Goal: Check status: Check status

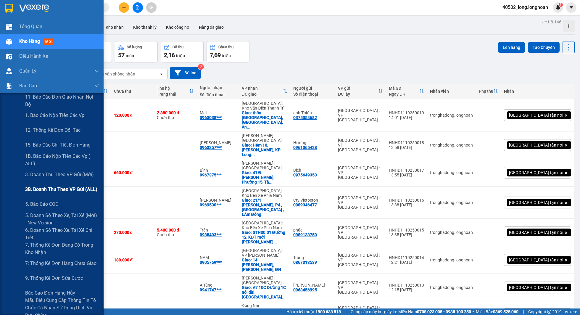
click at [54, 186] on span "3B. Doanh Thu theo VP Gửi (ALL)" at bounding box center [61, 189] width 72 height 7
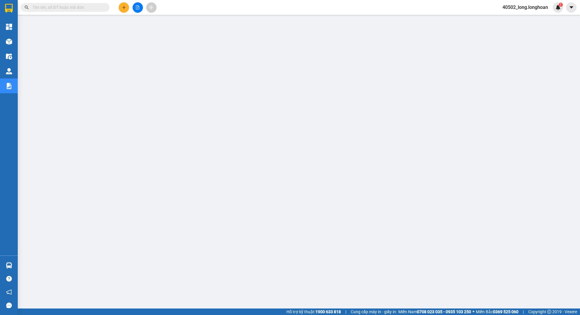
click at [136, 6] on icon "file-add" at bounding box center [138, 7] width 4 height 4
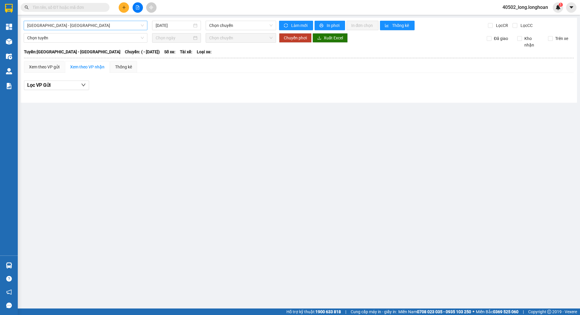
click at [89, 23] on span "[GEOGRAPHIC_DATA] - [GEOGRAPHIC_DATA]" at bounding box center [85, 25] width 117 height 9
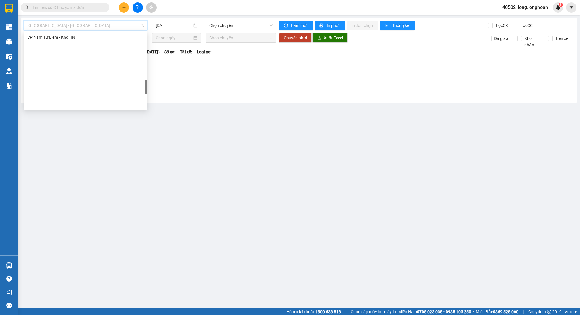
scroll to position [417, 0]
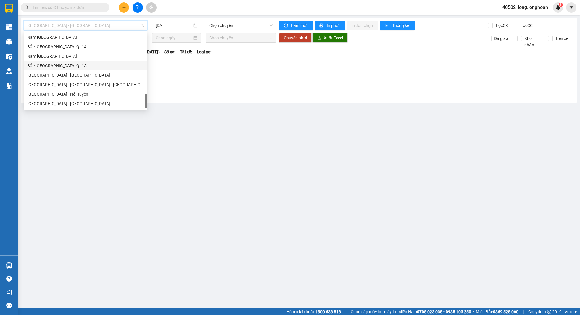
click at [72, 65] on div "Bắc [GEOGRAPHIC_DATA] QL1A" at bounding box center [85, 65] width 117 height 7
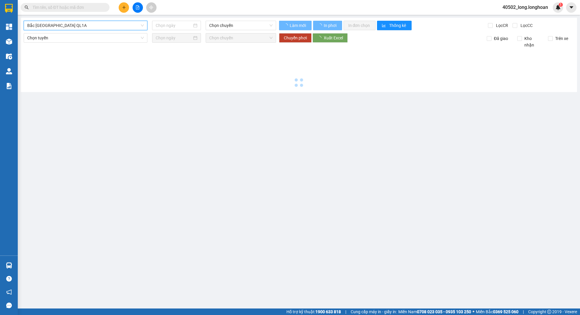
type input "[DATE]"
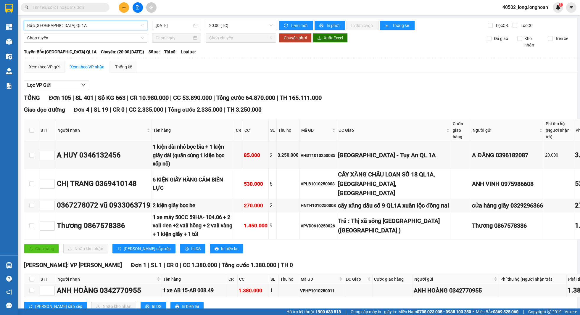
click at [259, 83] on div "Lọc VP Gửi" at bounding box center [333, 86] width 619 height 10
click at [353, 62] on div "Xem theo VP gửi Xem theo VP nhận Thống kê" at bounding box center [333, 67] width 619 height 12
click at [259, 94] on span "Tổng cước 64.870.000" at bounding box center [245, 97] width 59 height 7
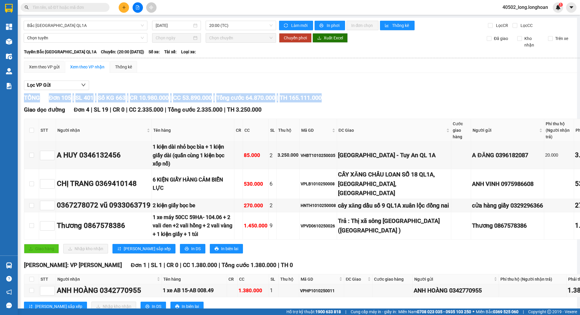
click at [259, 94] on span "Tổng cước 64.870.000" at bounding box center [245, 97] width 59 height 7
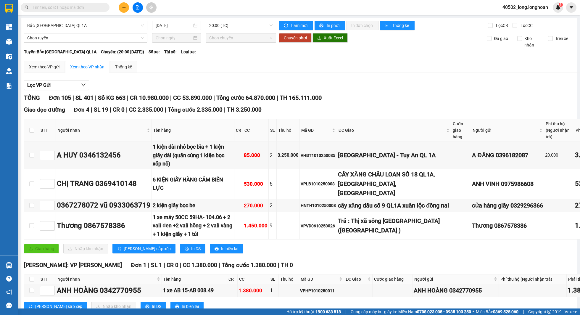
click at [251, 87] on div "Lọc VP Gửi" at bounding box center [333, 86] width 619 height 10
click at [238, 23] on span "20:00 (TC)" at bounding box center [240, 25] width 63 height 9
click at [222, 52] on div "23:00 (TC)" at bounding box center [232, 56] width 53 height 9
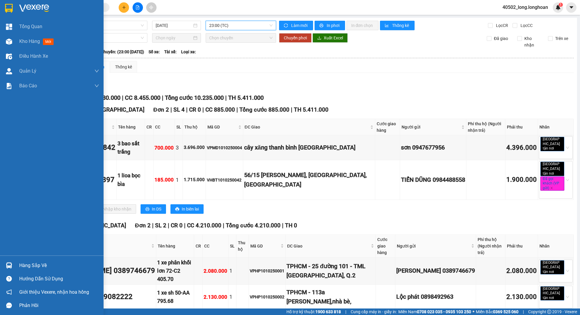
click at [10, 8] on img at bounding box center [9, 8] width 8 height 9
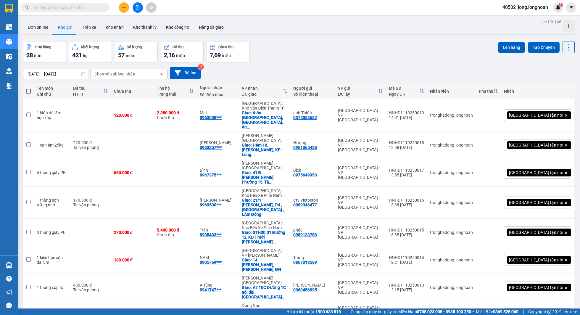
click at [256, 48] on div "Đơn hàng 28 đơn Khối lượng 421 kg Số lượng 57 món Đã thu 2,16 triệu Chưa thu 7,…" at bounding box center [299, 51] width 552 height 21
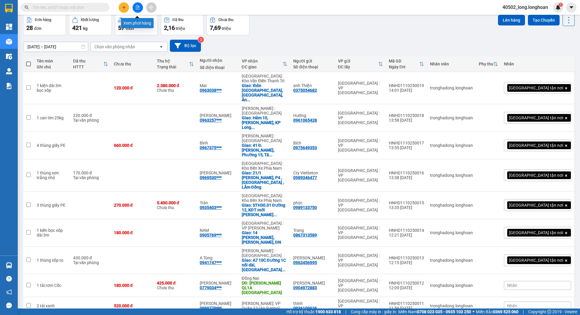
click at [139, 7] on icon "file-add" at bounding box center [138, 7] width 4 height 4
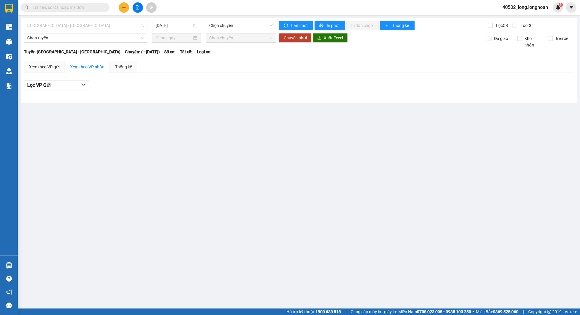
click at [90, 29] on span "[GEOGRAPHIC_DATA] - [GEOGRAPHIC_DATA]" at bounding box center [85, 25] width 117 height 9
click at [207, 88] on div "Lọc VP Gửi" at bounding box center [299, 86] width 550 height 10
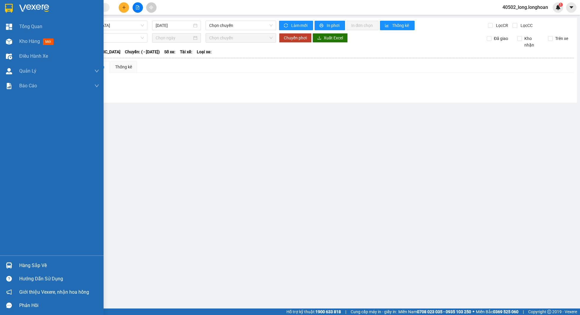
click at [18, 9] on div at bounding box center [52, 9] width 104 height 19
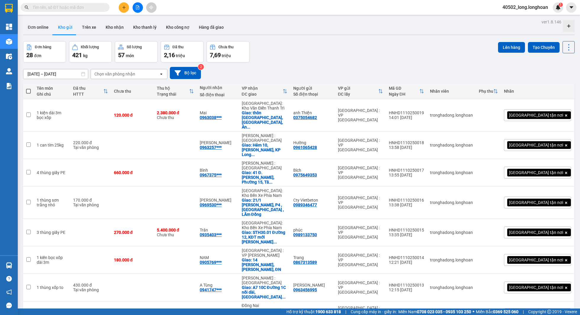
click at [279, 44] on div "Đơn hàng 28 đơn Khối lượng 421 kg Số lượng 57 món Đã thu 2,16 triệu Chưa thu 7,…" at bounding box center [299, 51] width 552 height 21
click at [139, 11] on button at bounding box center [138, 7] width 10 height 10
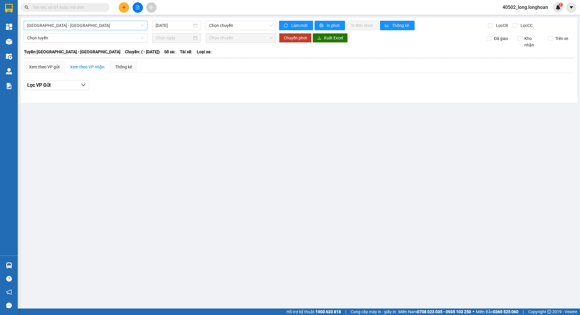
click at [121, 28] on span "[GEOGRAPHIC_DATA] - [GEOGRAPHIC_DATA]" at bounding box center [85, 25] width 117 height 9
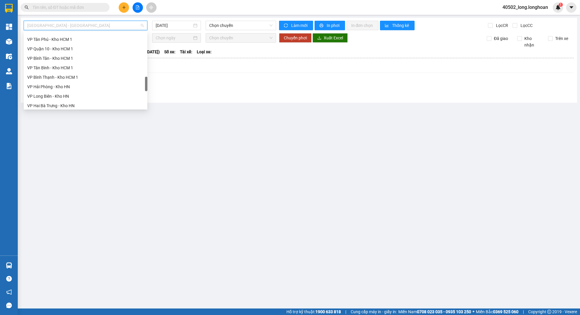
scroll to position [417, 0]
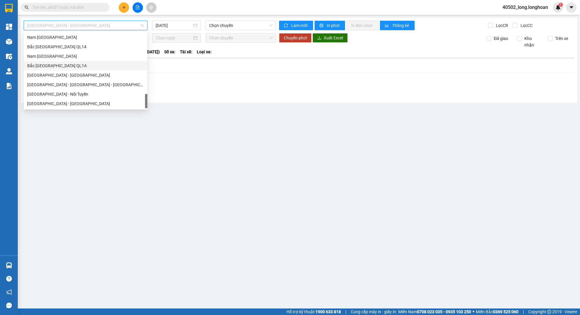
click at [87, 67] on div "Bắc [GEOGRAPHIC_DATA] QL1A" at bounding box center [85, 65] width 117 height 7
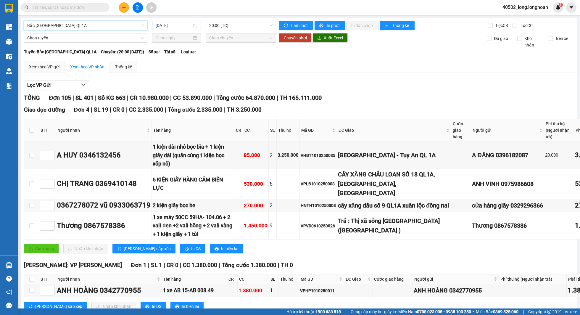
click at [181, 28] on input "[DATE]" at bounding box center [174, 25] width 36 height 7
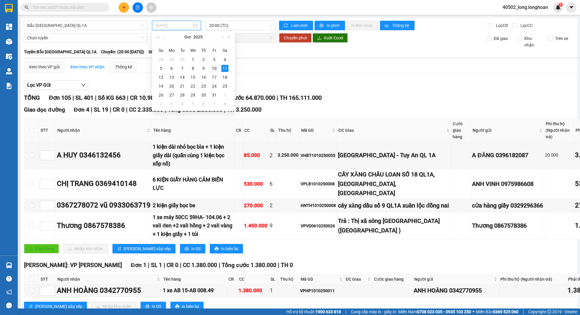
click at [217, 70] on div "10" at bounding box center [214, 68] width 7 height 7
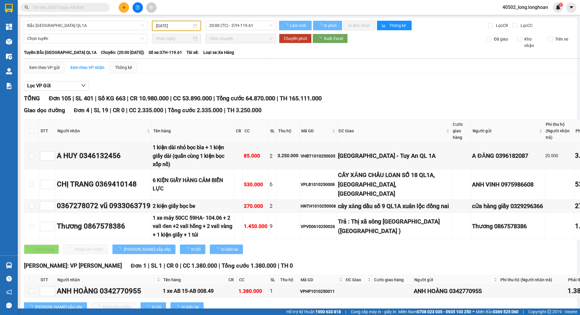
click at [271, 63] on div "Xem theo VP gửi Xem theo VP nhận Thống kê" at bounding box center [333, 68] width 619 height 12
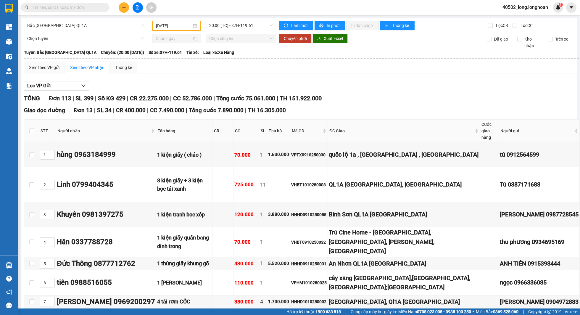
click at [235, 29] on span "20:00 (TC) - 37H-119.61" at bounding box center [240, 25] width 63 height 9
click at [174, 27] on input "[DATE]" at bounding box center [174, 25] width 36 height 7
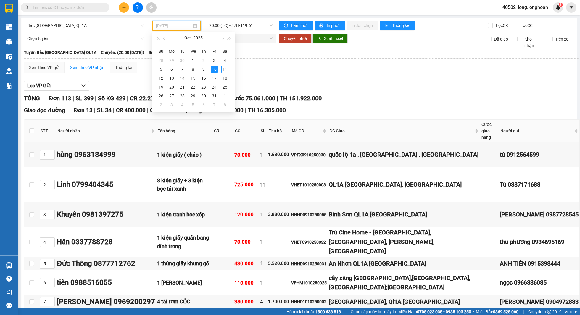
type input "[DATE]"
click at [106, 25] on span "Bắc [GEOGRAPHIC_DATA] QL1A" at bounding box center [85, 25] width 117 height 9
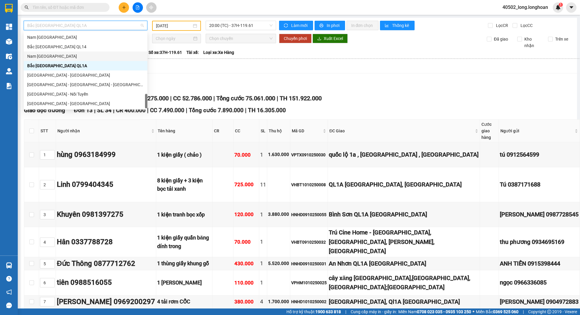
click at [88, 53] on div "Nam [GEOGRAPHIC_DATA]" at bounding box center [85, 56] width 117 height 7
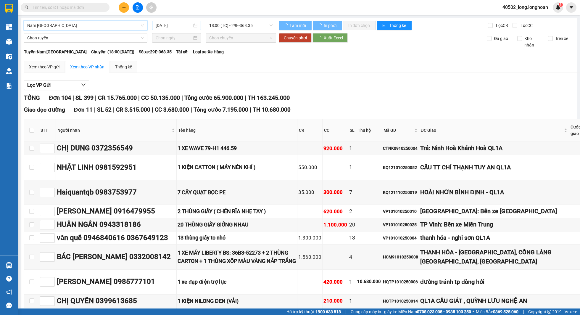
click at [182, 28] on input "[DATE]" at bounding box center [174, 25] width 36 height 7
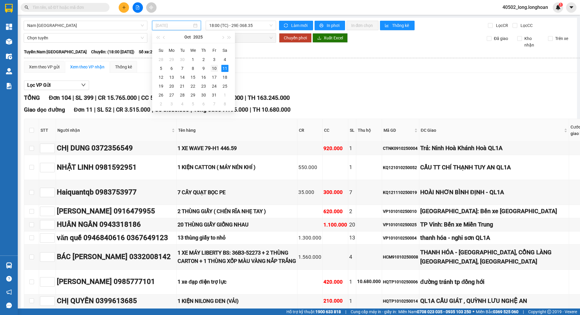
click at [213, 70] on div "10" at bounding box center [214, 68] width 7 height 7
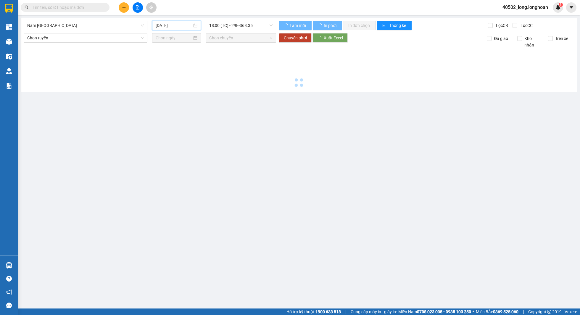
type input "[DATE]"
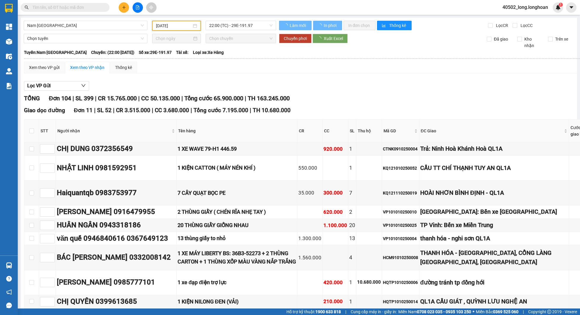
click at [240, 68] on div "Xem theo VP gửi Xem theo VP nhận Thống kê" at bounding box center [406, 68] width 765 height 12
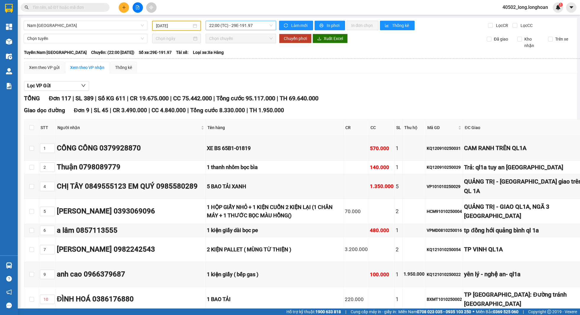
click at [260, 22] on span "22:00 (TC) - 29E-191.97" at bounding box center [240, 25] width 63 height 9
click at [274, 70] on div "Xem theo VP gửi Xem theo VP nhận Thống kê" at bounding box center [412, 68] width 776 height 12
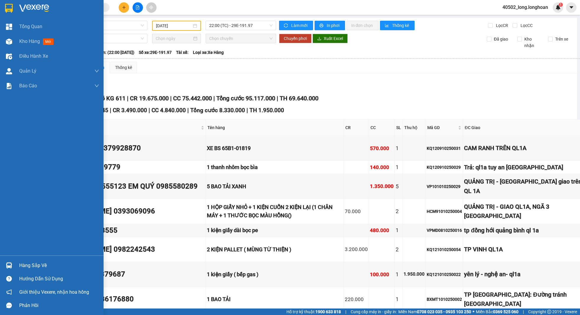
click at [14, 12] on div at bounding box center [9, 8] width 10 height 10
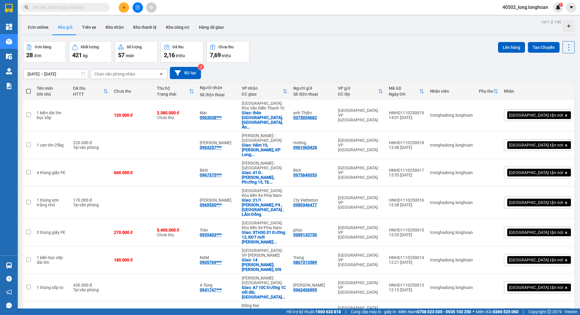
click at [307, 57] on div "Đơn hàng 28 đơn Khối lượng 421 kg Số lượng 57 món Đã thu 2,16 triệu Chưa thu 7,…" at bounding box center [299, 51] width 552 height 21
click at [317, 57] on div "Đơn hàng 28 đơn Khối lượng 421 kg Số lượng 57 món Đã thu 2,16 triệu Chưa thu 7,…" at bounding box center [299, 51] width 552 height 21
